Goal: Book appointment/travel/reservation

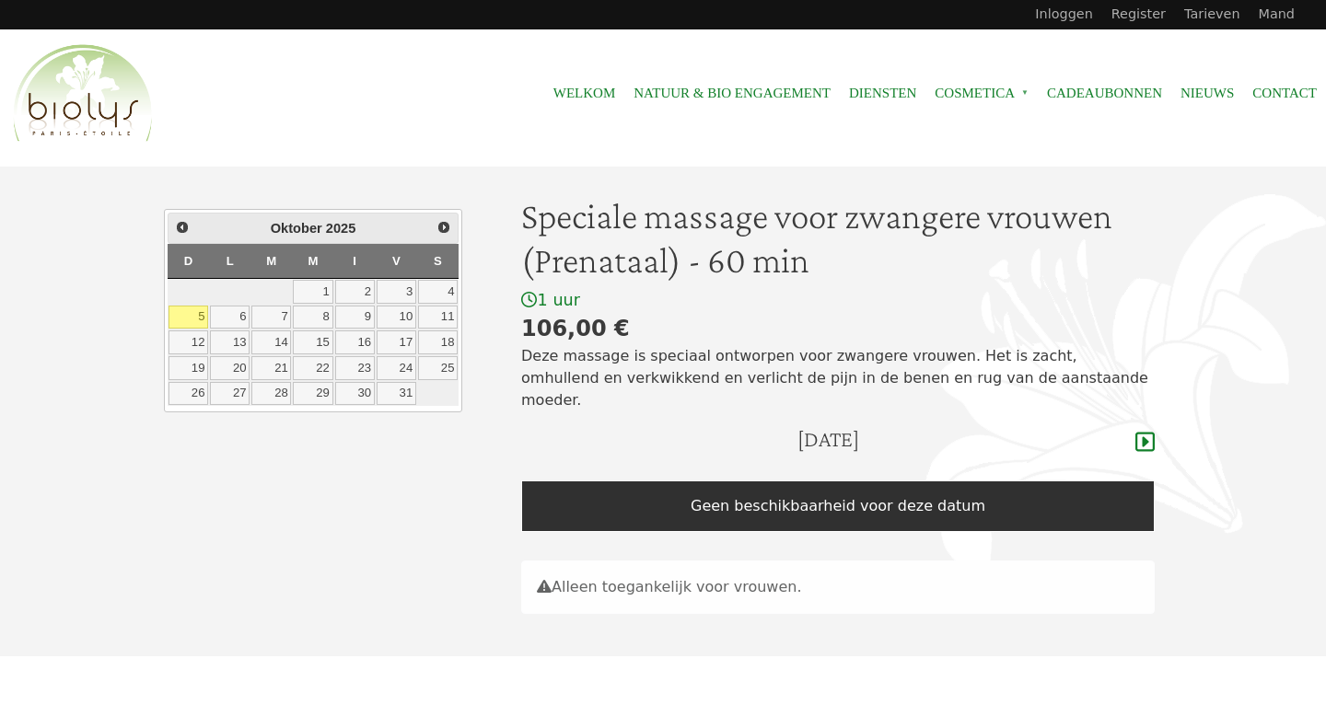
click at [1087, 303] on div "1 uur" at bounding box center [838, 300] width 634 height 21
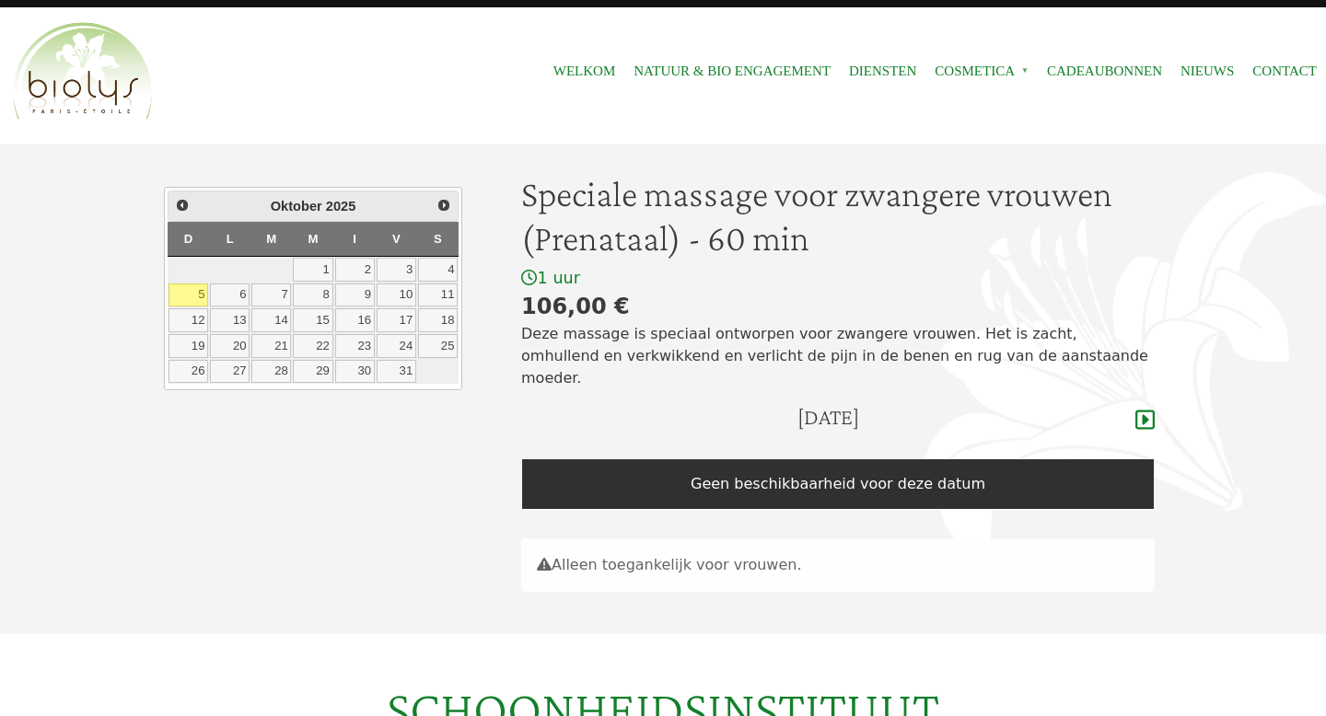
scroll to position [25, 0]
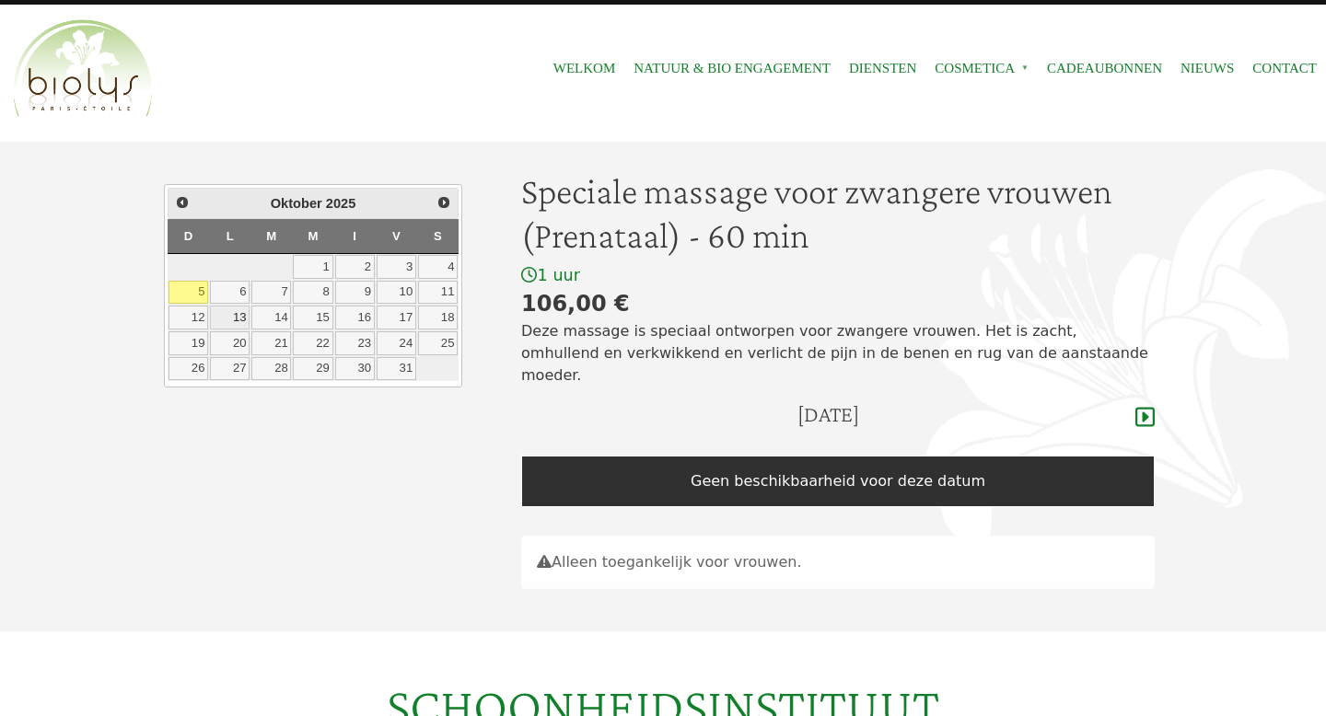
click at [243, 313] on font "13" at bounding box center [240, 317] width 14 height 14
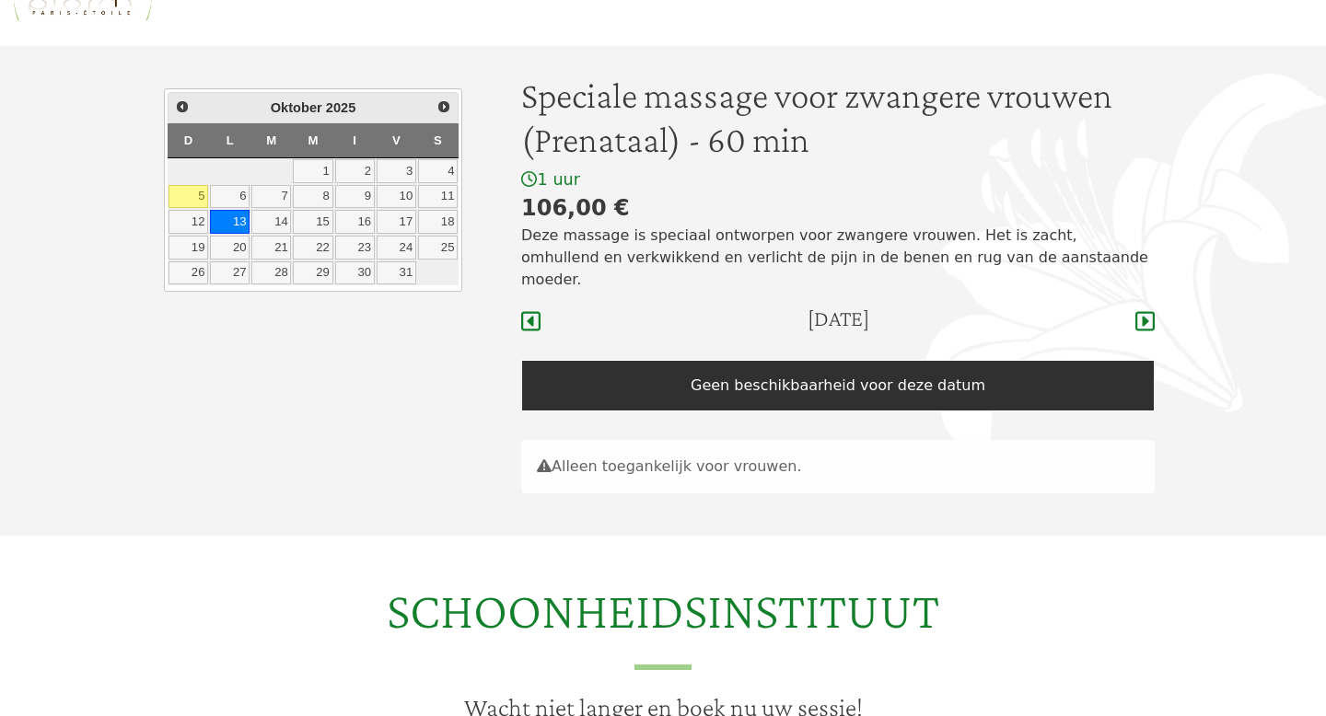
scroll to position [105, 0]
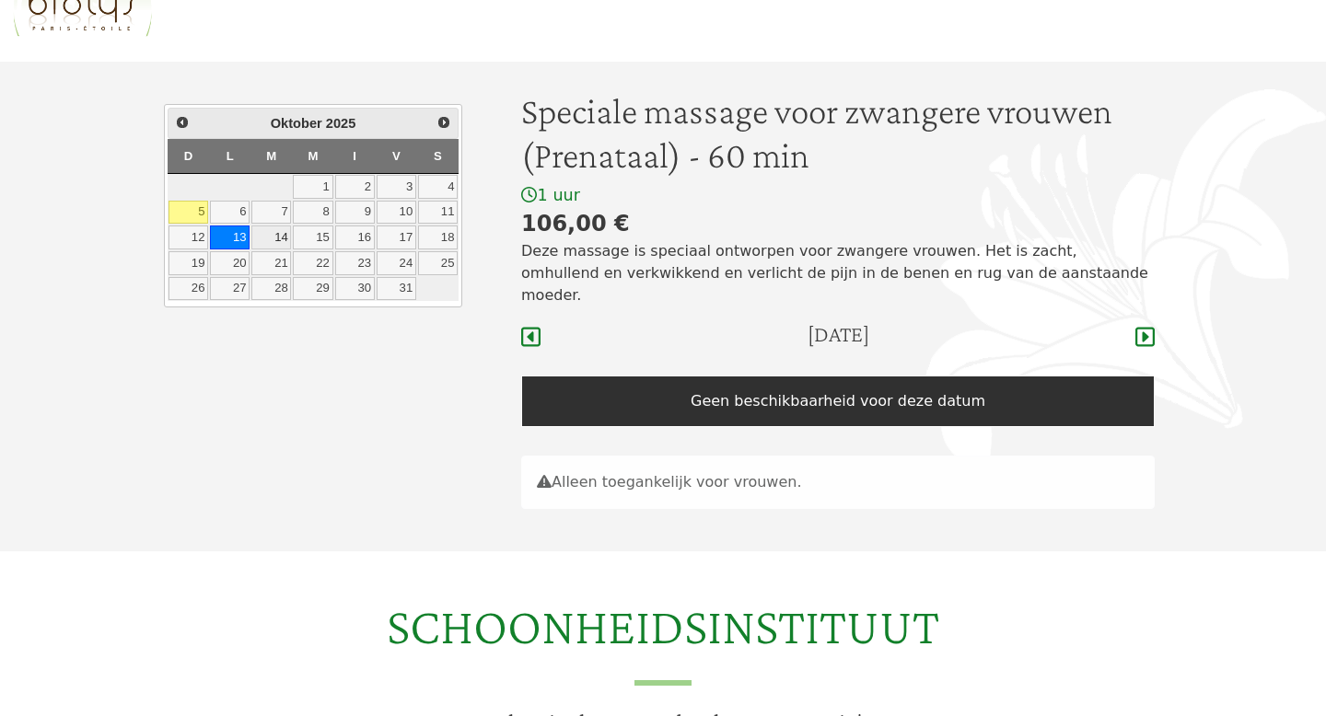
click at [272, 237] on link "14" at bounding box center [271, 238] width 40 height 24
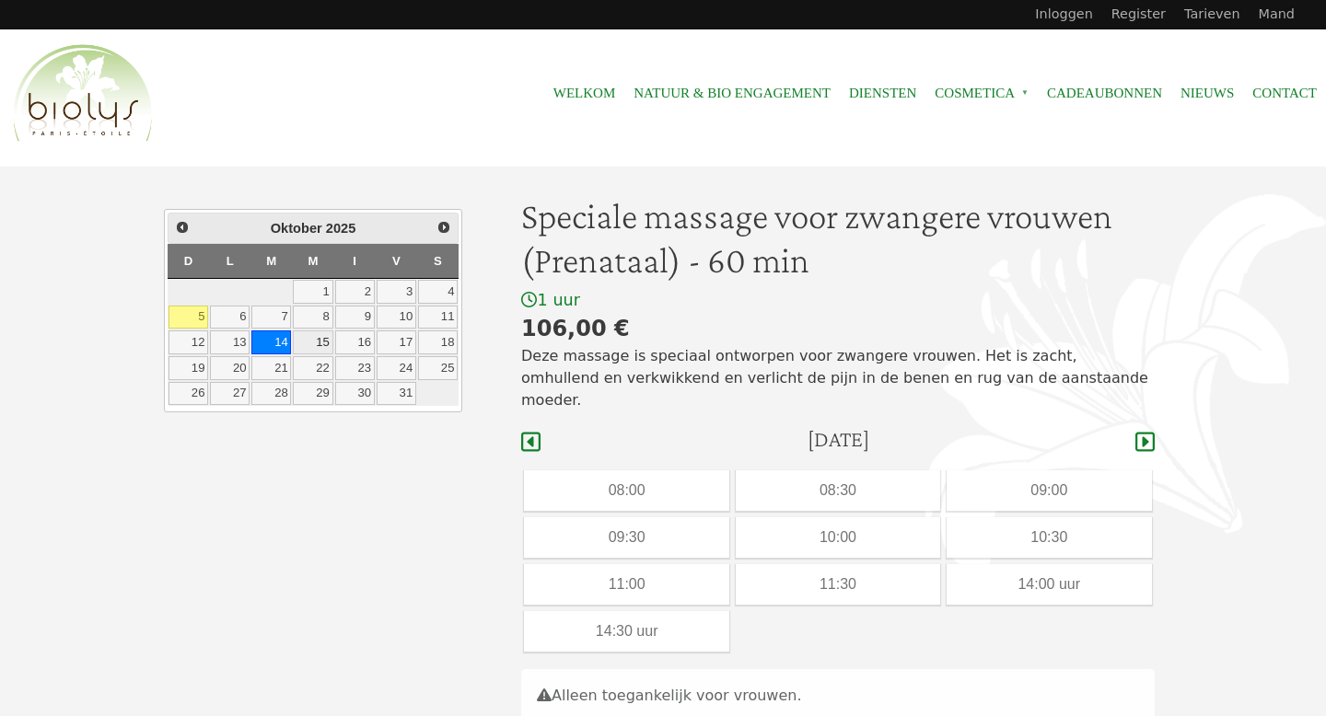
click at [327, 343] on font "15" at bounding box center [323, 342] width 14 height 14
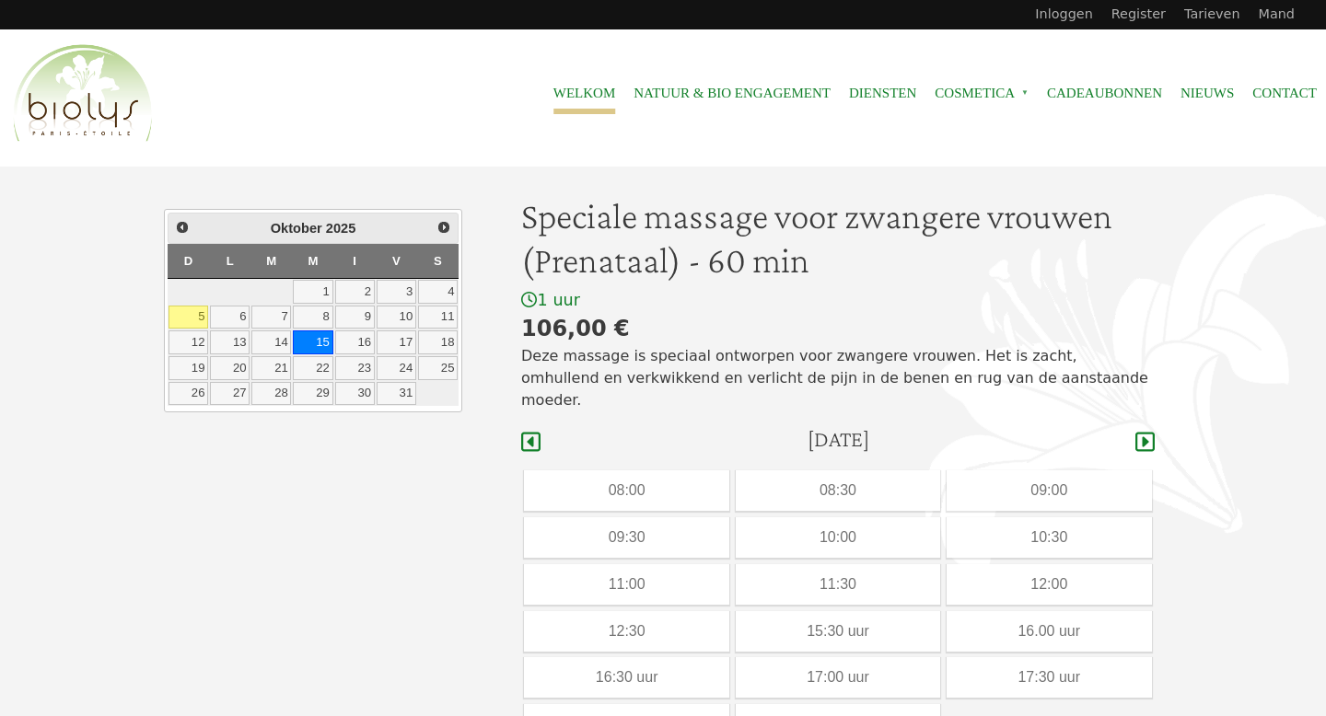
click at [580, 95] on font "Welkom" at bounding box center [584, 93] width 63 height 15
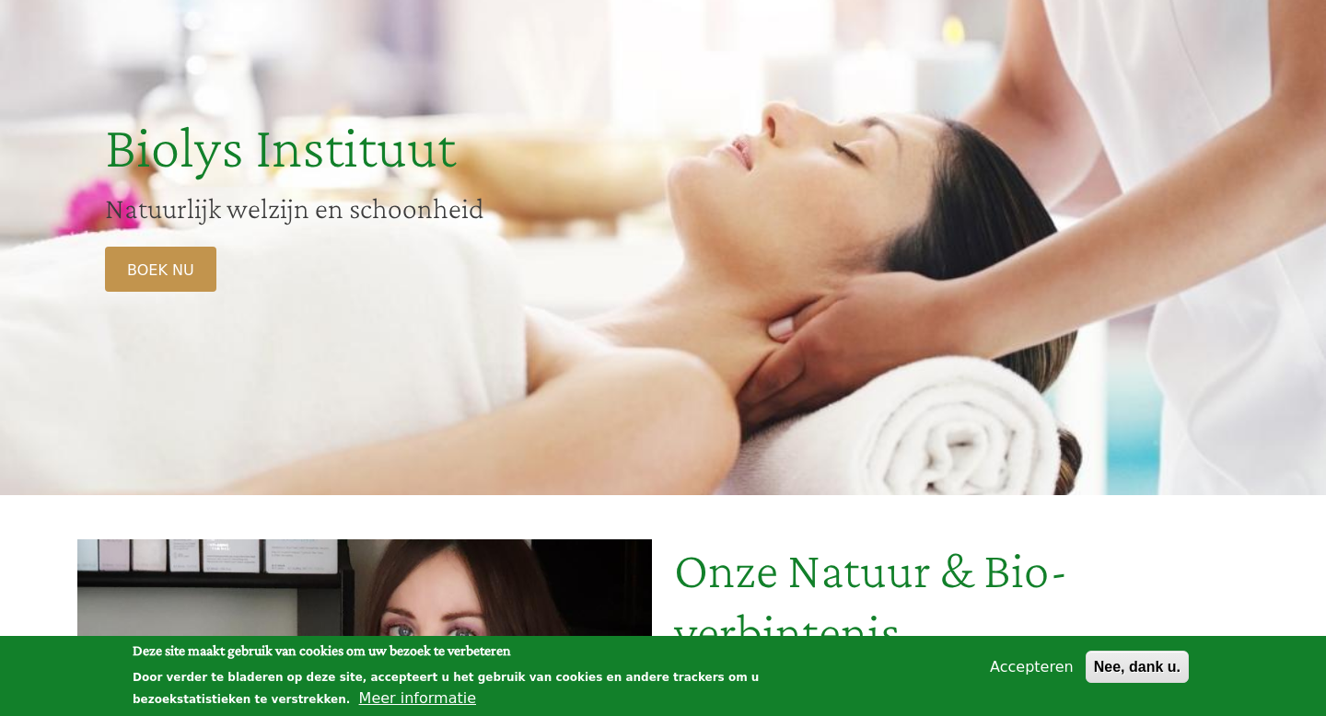
scroll to position [169, 0]
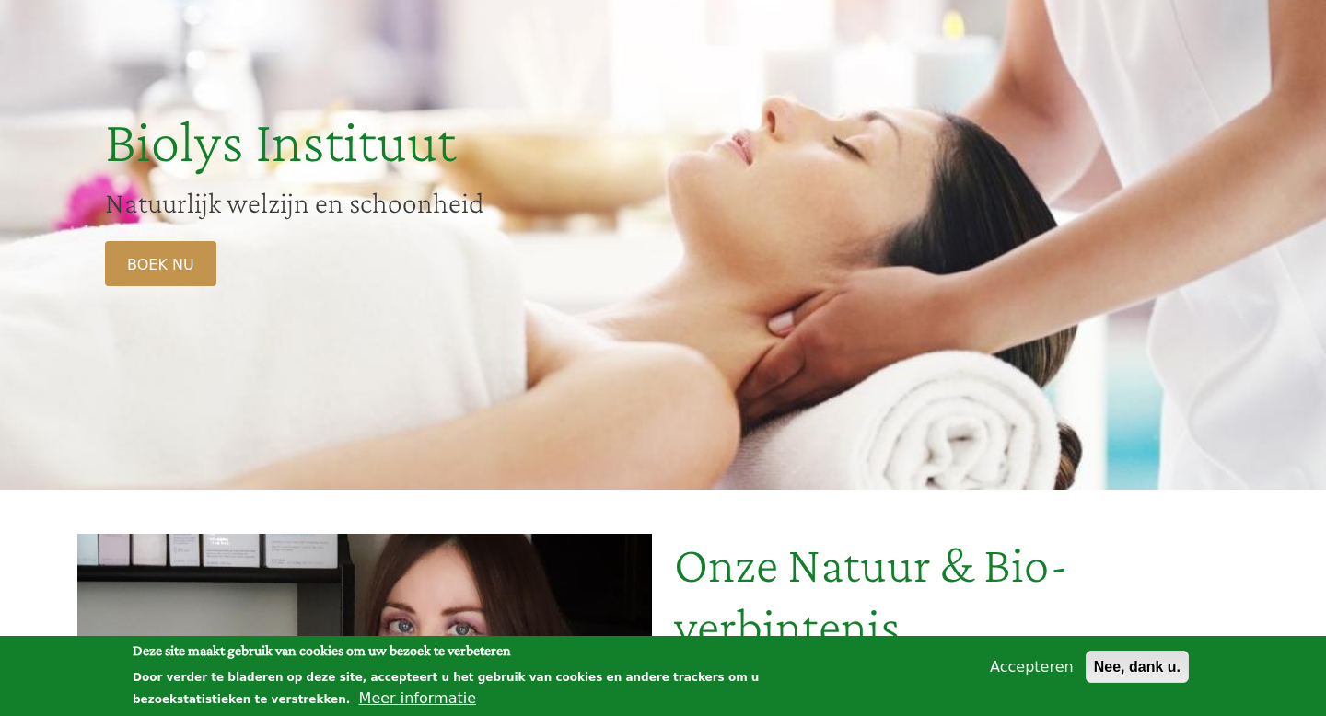
click at [1134, 665] on font "Nee, dank u." at bounding box center [1137, 667] width 87 height 16
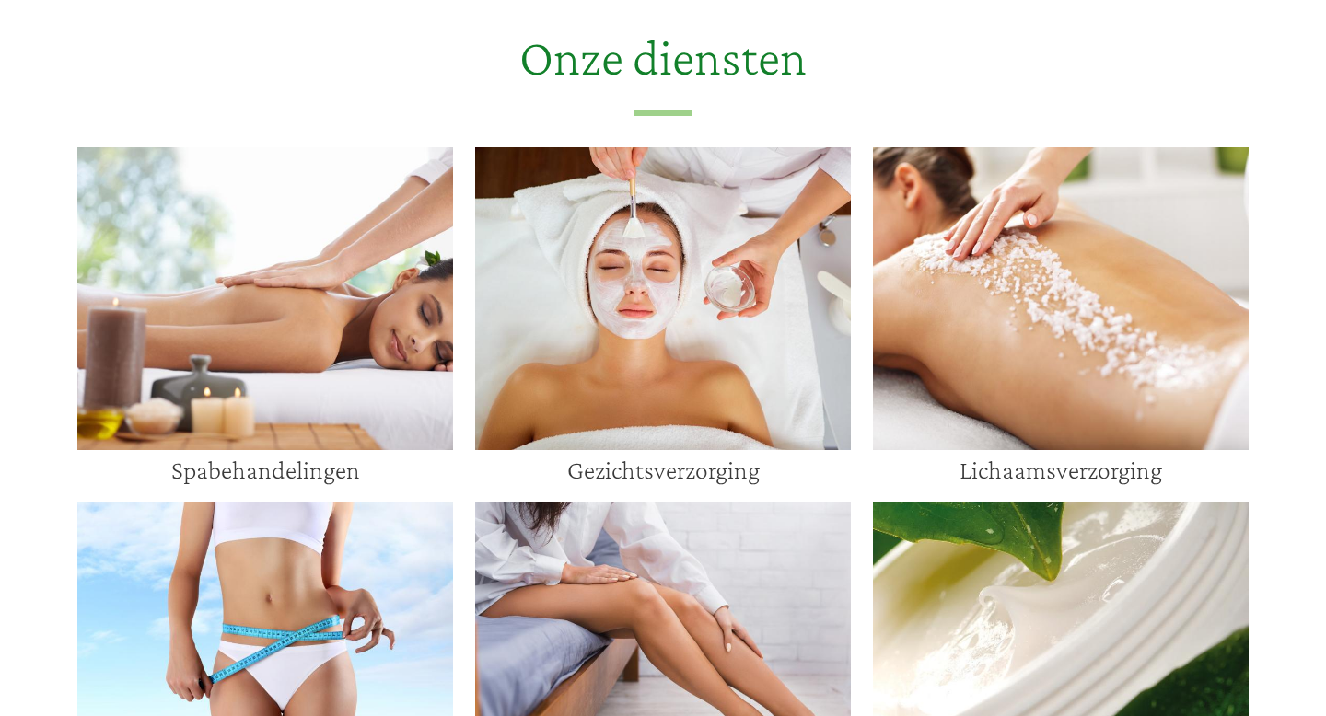
scroll to position [1175, 0]
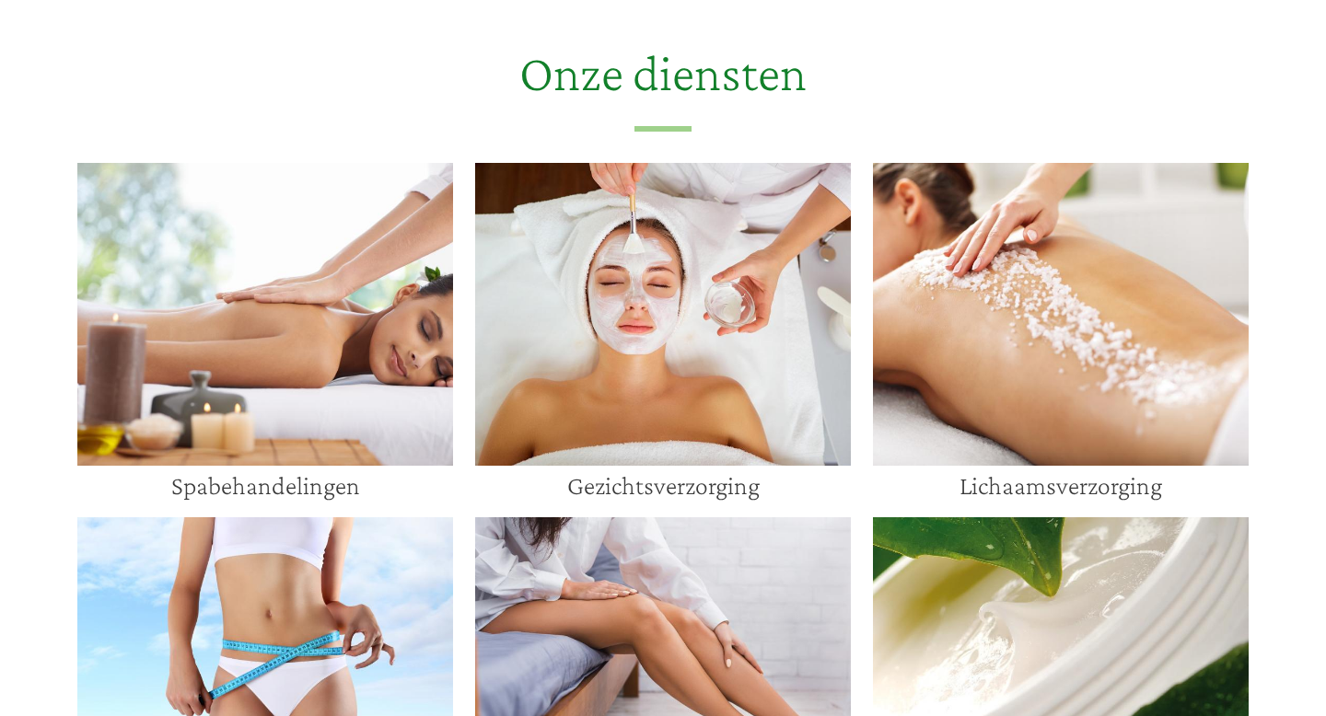
click at [1024, 384] on img at bounding box center [1061, 314] width 376 height 303
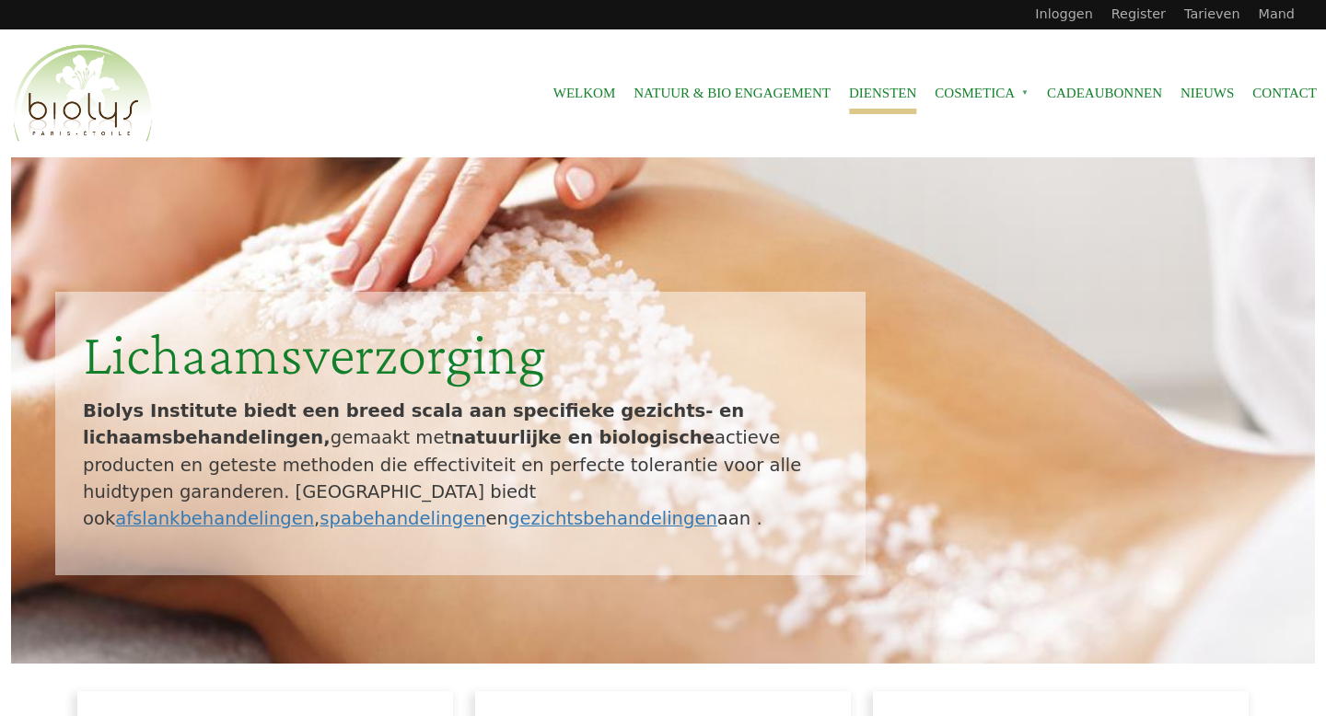
click at [855, 94] on font "Diensten" at bounding box center [882, 93] width 67 height 15
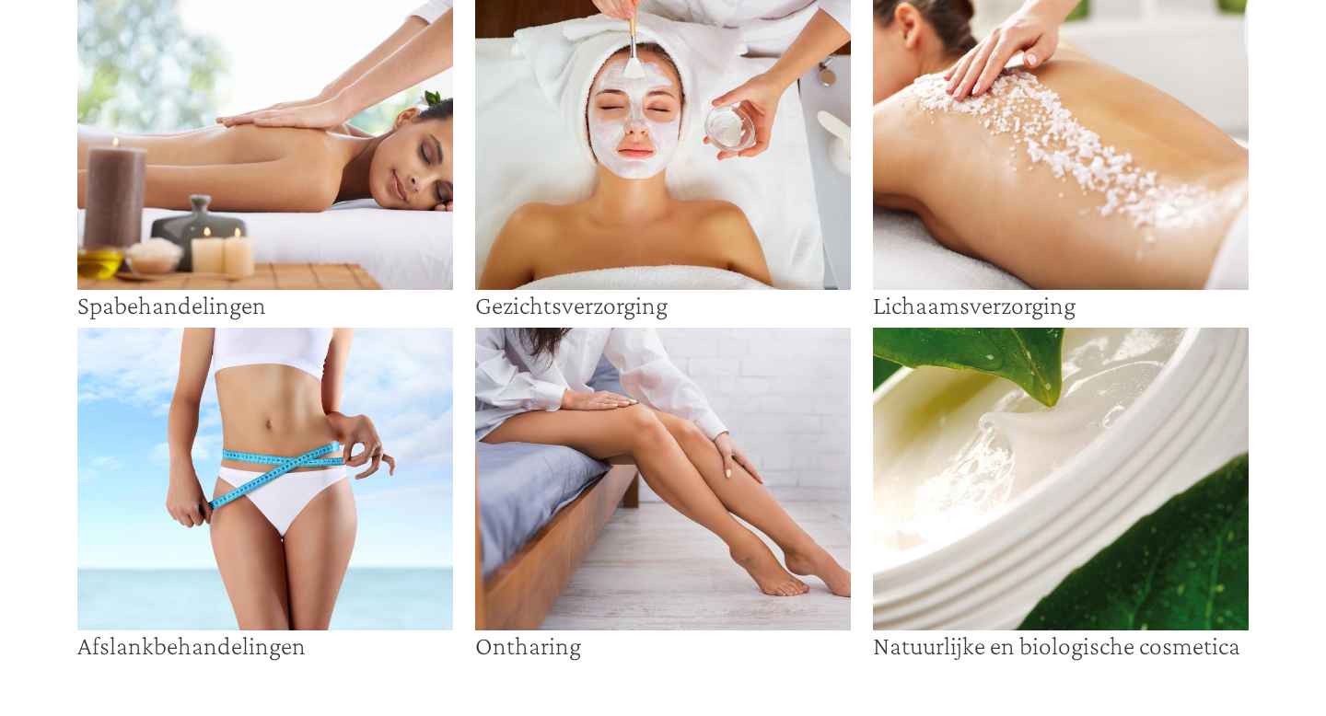
scroll to position [157, 0]
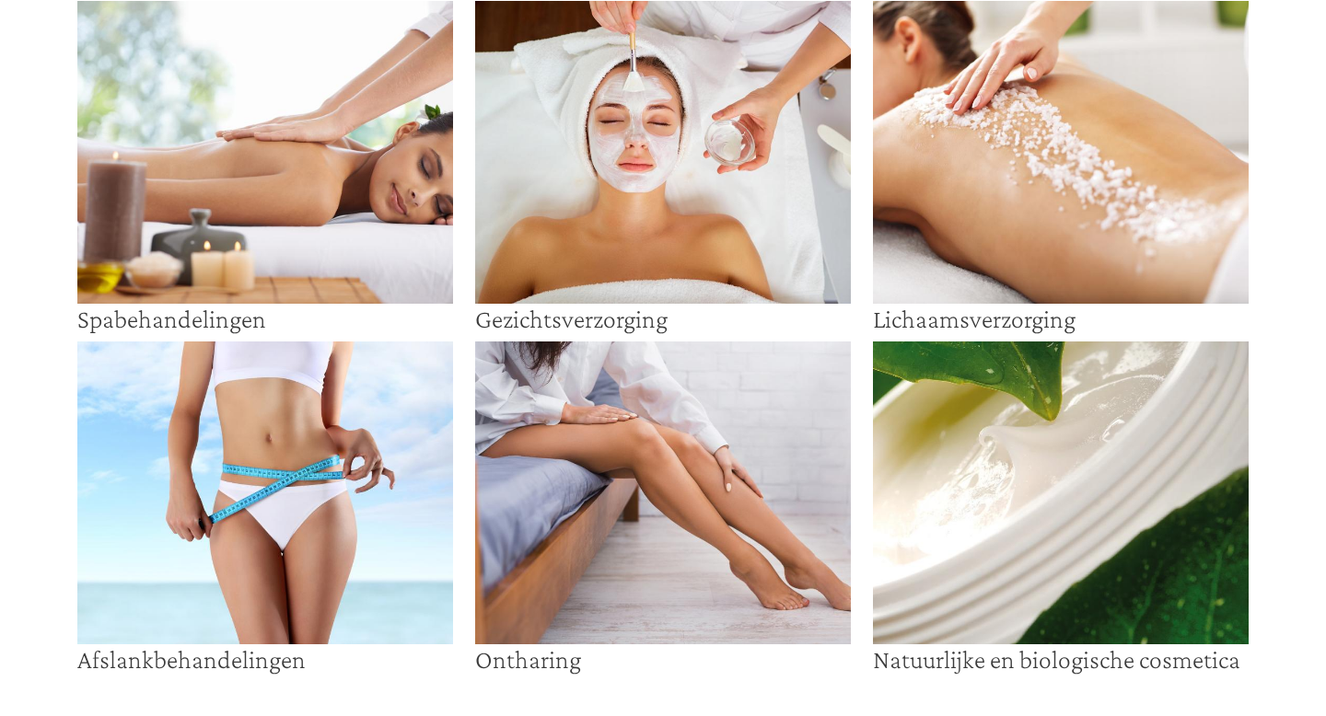
click at [1004, 159] on img at bounding box center [1061, 152] width 376 height 303
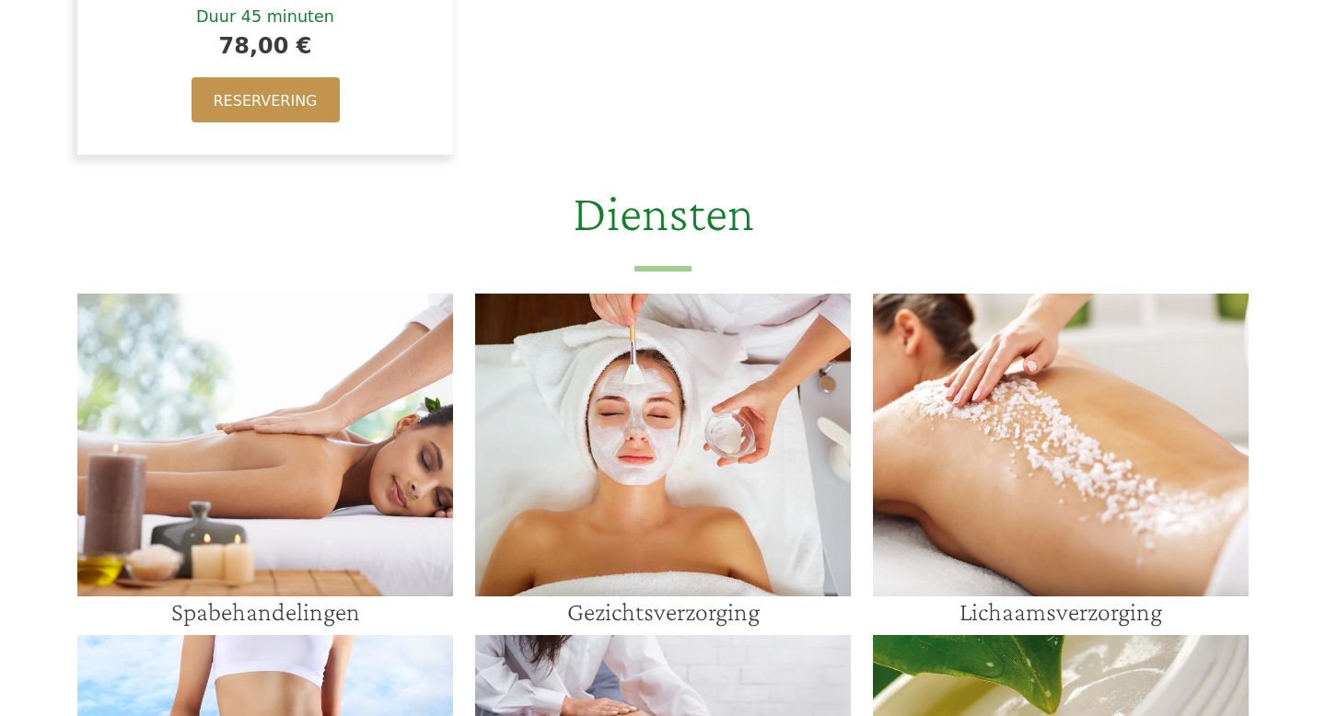
scroll to position [954, 0]
